Goal: Task Accomplishment & Management: Manage account settings

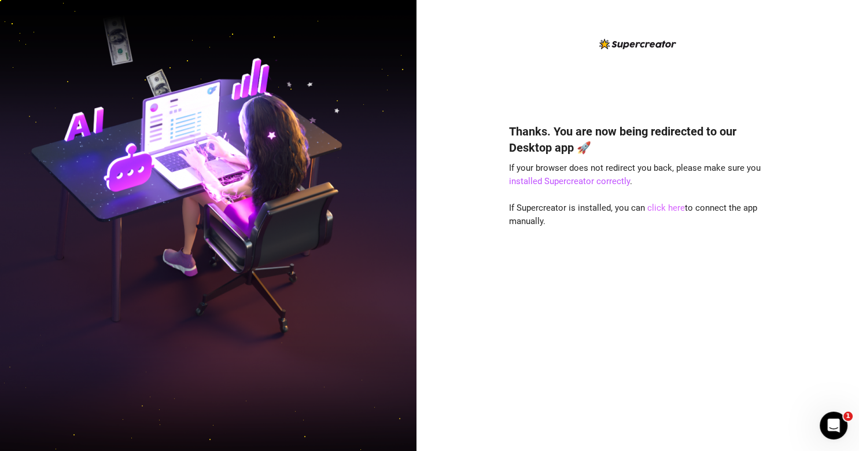
click at [654, 209] on link "click here" at bounding box center [666, 207] width 38 height 10
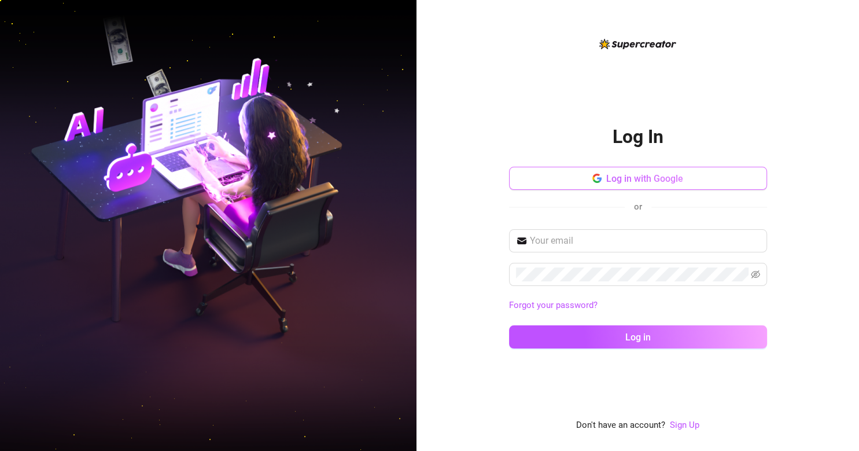
click at [624, 185] on button "Log in with Google" at bounding box center [638, 178] width 258 height 23
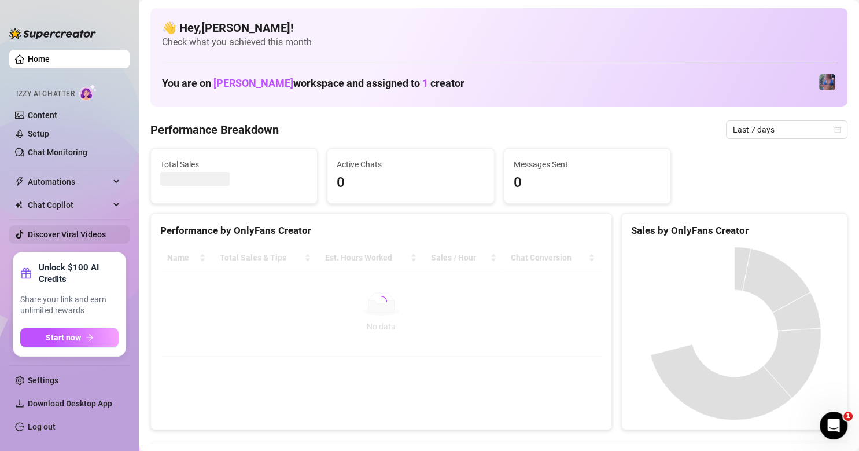
scroll to position [58, 0]
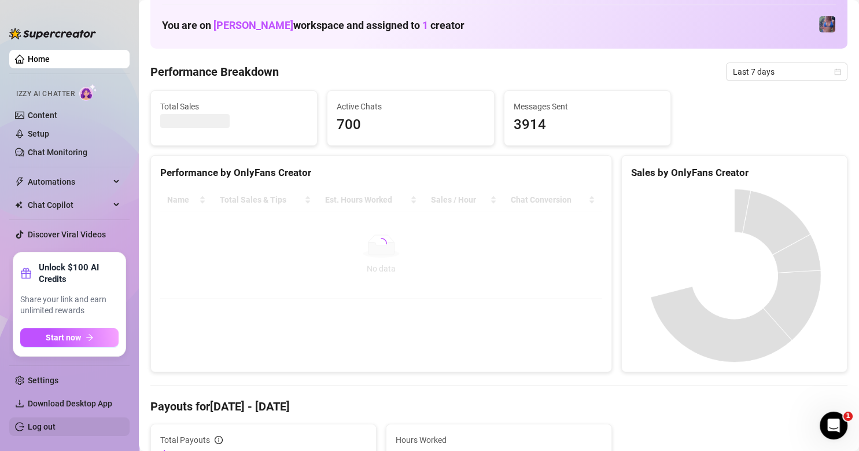
click at [56, 426] on link "Log out" at bounding box center [42, 426] width 28 height 9
